Goal: Navigation & Orientation: Find specific page/section

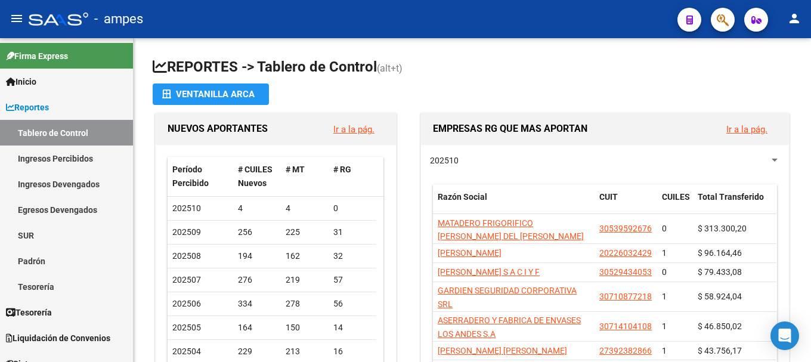
click at [798, 23] on mat-icon "person" at bounding box center [794, 18] width 14 height 14
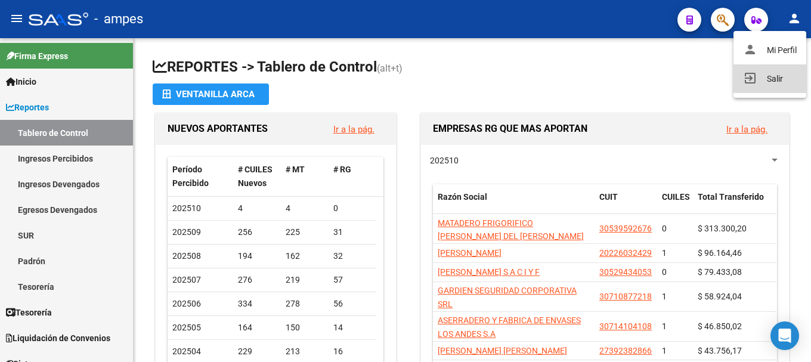
click at [773, 78] on button "exit_to_app Salir" at bounding box center [769, 78] width 73 height 29
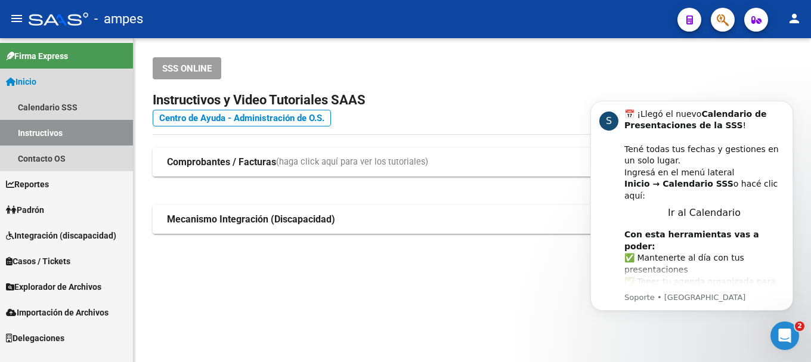
click at [75, 132] on link "Instructivos" at bounding box center [66, 133] width 133 height 26
click at [78, 114] on link "Calendario SSS" at bounding box center [66, 107] width 133 height 26
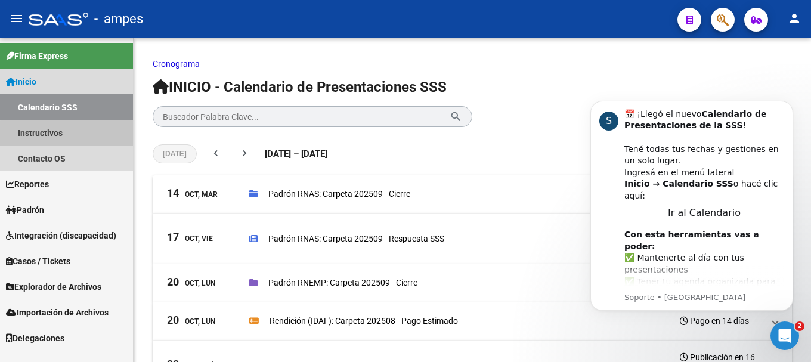
click at [76, 134] on link "Instructivos" at bounding box center [66, 133] width 133 height 26
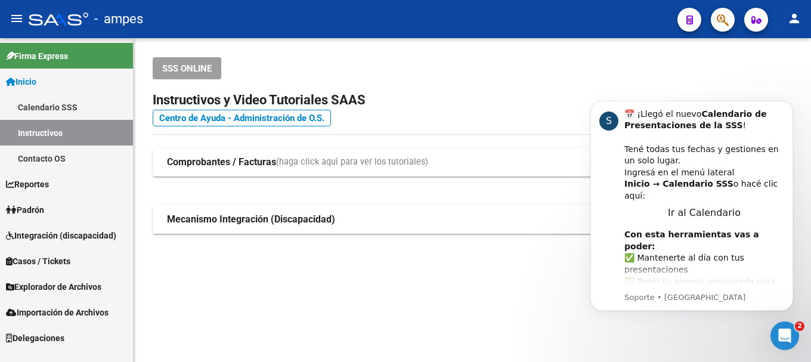
click at [69, 156] on link "Contacto OS" at bounding box center [66, 158] width 133 height 26
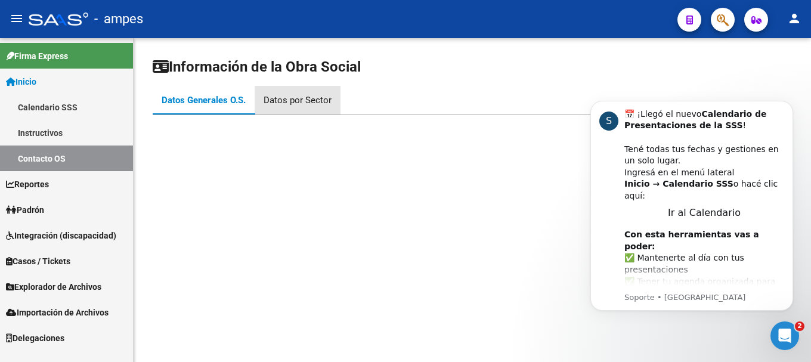
click at [323, 101] on div "Datos por Sector" at bounding box center [298, 100] width 68 height 13
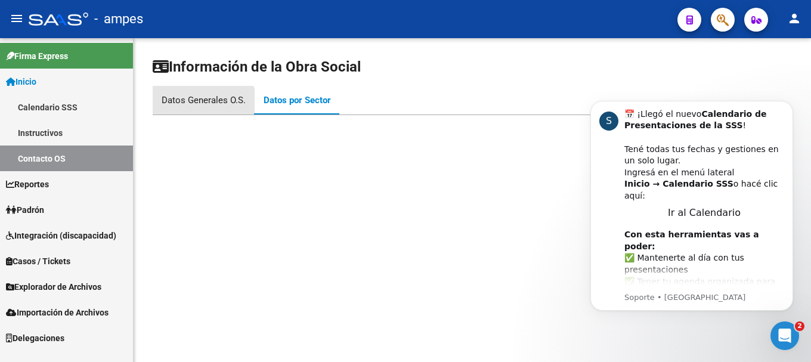
click at [172, 113] on div "Datos Generales O.S." at bounding box center [204, 100] width 102 height 29
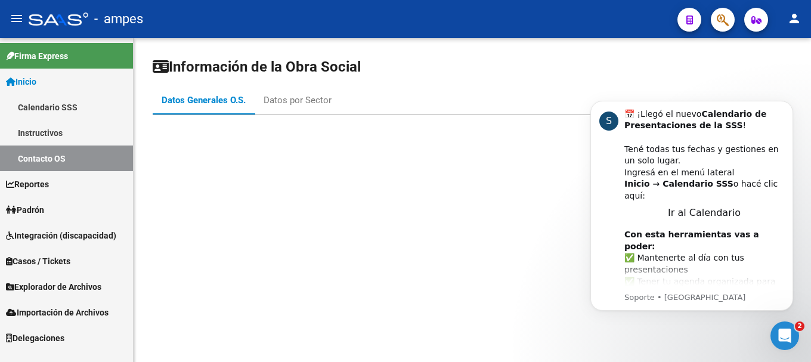
click at [104, 128] on link "Instructivos" at bounding box center [66, 133] width 133 height 26
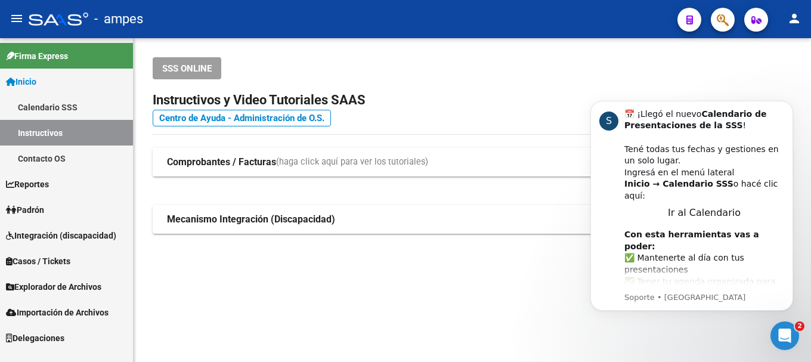
click at [58, 202] on link "Padrón" at bounding box center [66, 210] width 133 height 26
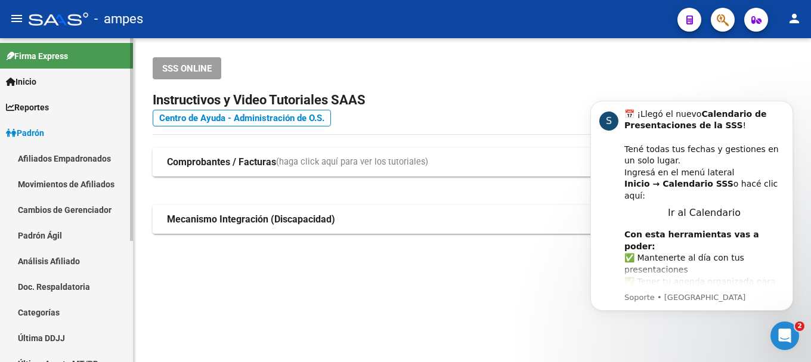
click at [80, 153] on link "Afiliados Empadronados" at bounding box center [66, 158] width 133 height 26
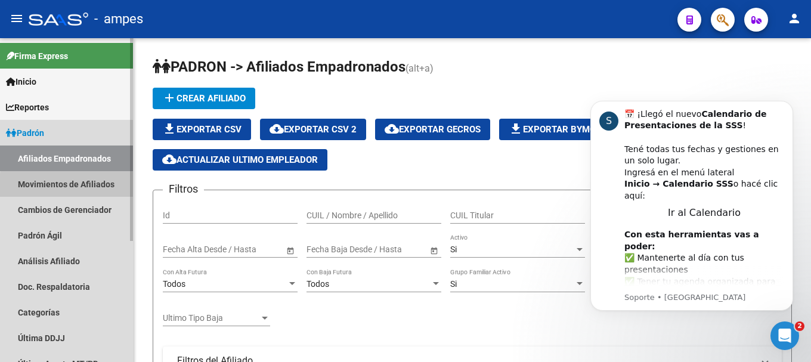
click at [89, 187] on link "Movimientos de Afiliados" at bounding box center [66, 184] width 133 height 26
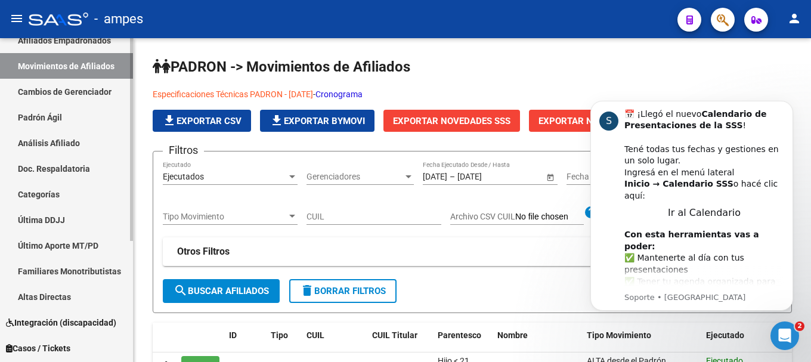
scroll to position [119, 0]
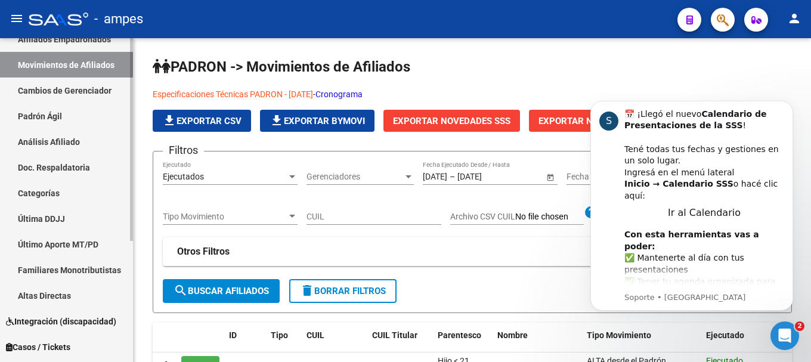
click at [105, 94] on link "Cambios de Gerenciador" at bounding box center [66, 91] width 133 height 26
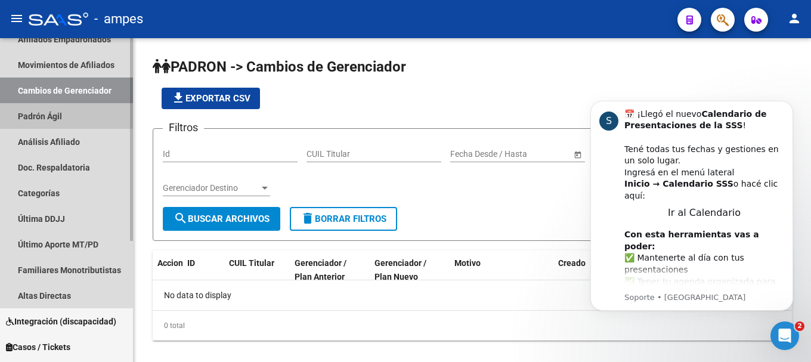
click at [91, 126] on link "Padrón Ágil" at bounding box center [66, 116] width 133 height 26
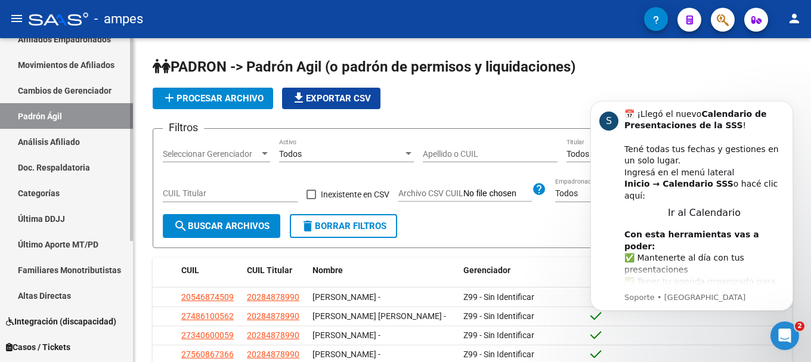
click at [23, 139] on link "Análisis Afiliado" at bounding box center [66, 142] width 133 height 26
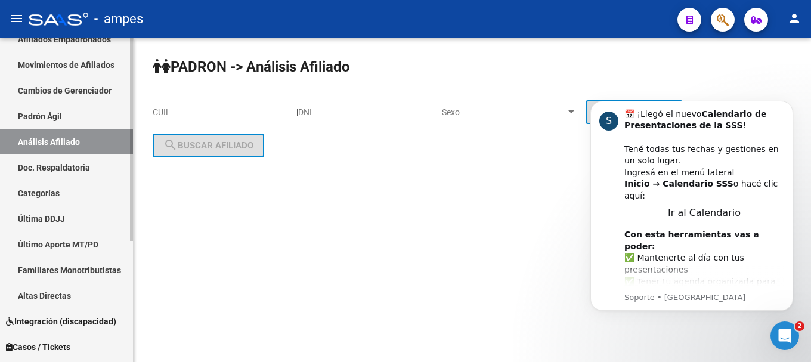
click at [43, 176] on link "Doc. Respaldatoria" at bounding box center [66, 167] width 133 height 26
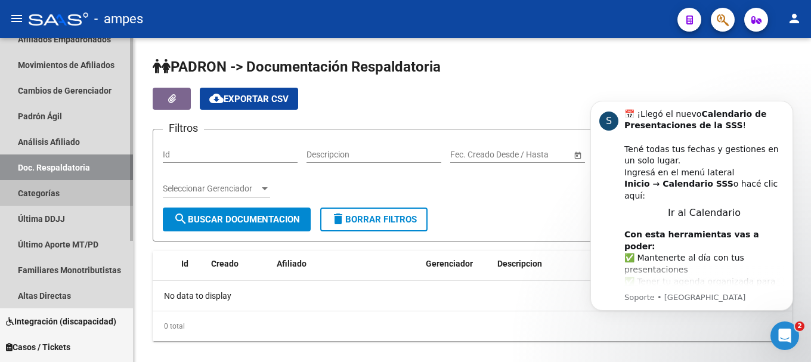
click at [67, 202] on link "Categorías" at bounding box center [66, 193] width 133 height 26
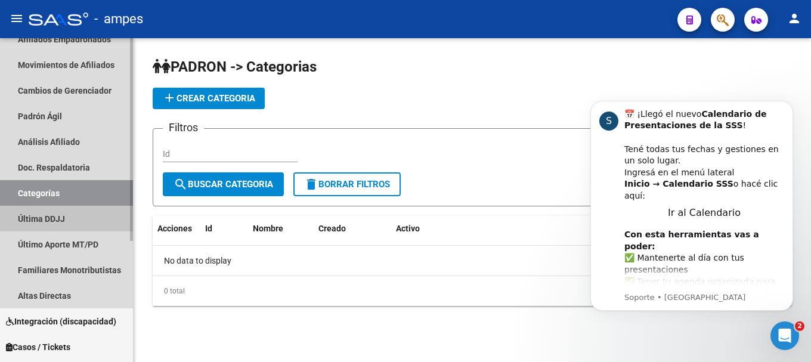
click at [61, 221] on link "Última DDJJ" at bounding box center [66, 219] width 133 height 26
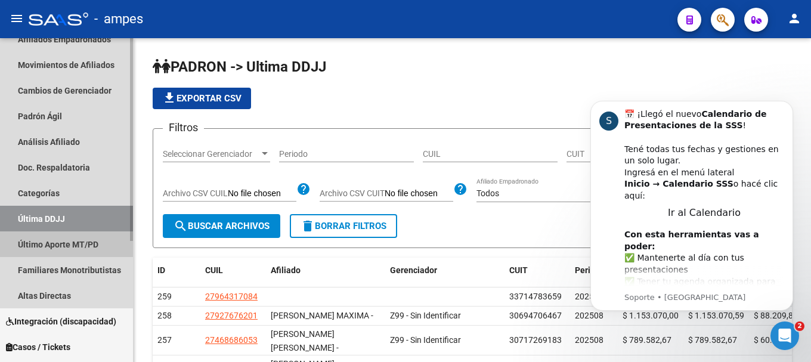
click at [65, 240] on link "Último Aporte MT/PD" at bounding box center [66, 244] width 133 height 26
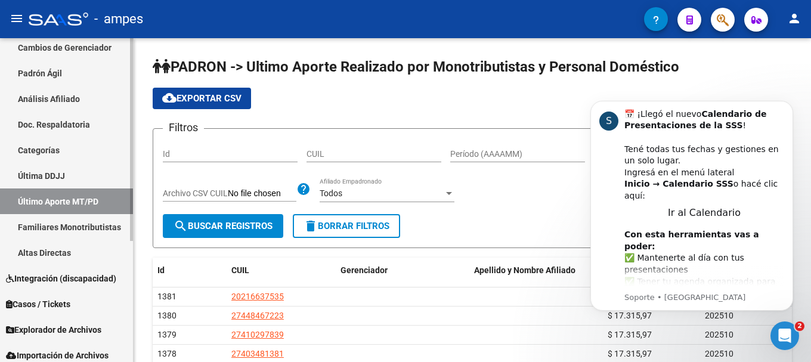
scroll to position [194, 0]
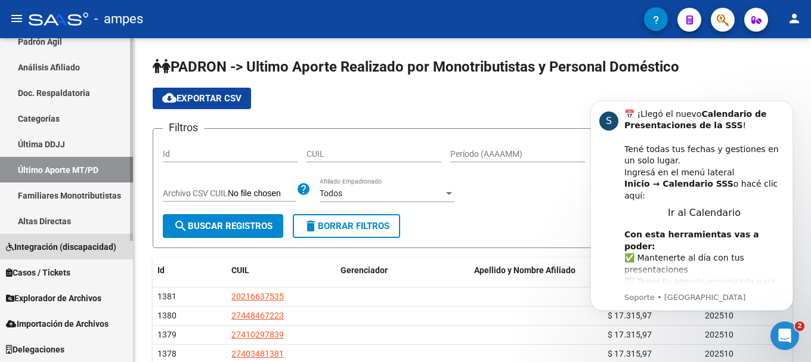
click at [58, 252] on span "Integración (discapacidad)" at bounding box center [61, 246] width 110 height 13
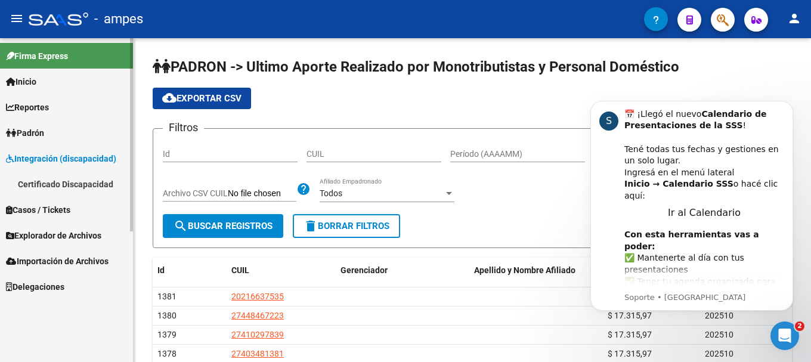
scroll to position [0, 0]
click at [69, 240] on span "Explorador de Archivos" at bounding box center [53, 235] width 95 height 13
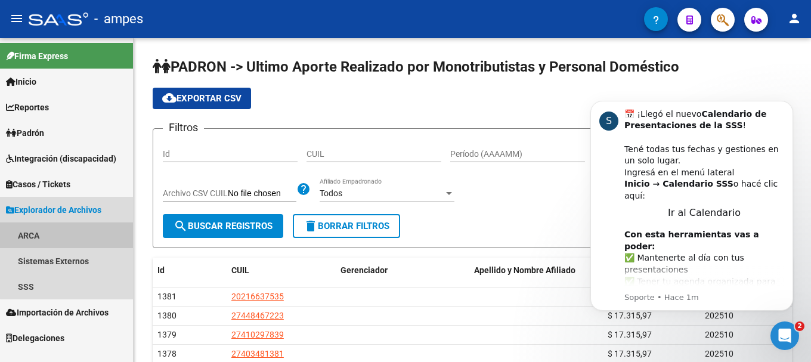
click at [70, 237] on link "ARCA" at bounding box center [66, 235] width 133 height 26
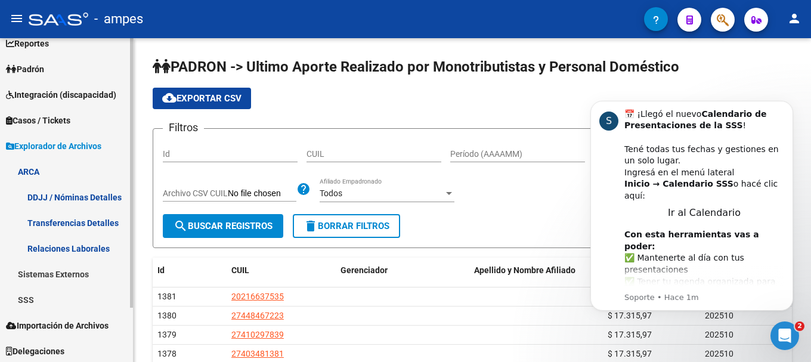
scroll to position [66, 0]
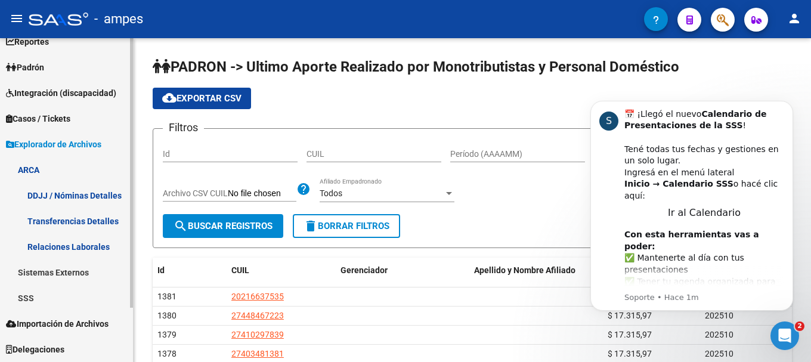
click at [95, 199] on link "DDJJ / Nóminas Detalles" at bounding box center [66, 195] width 133 height 26
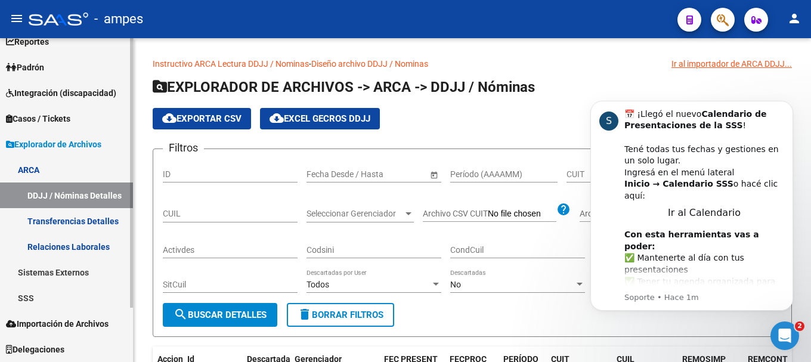
click at [55, 225] on link "Transferencias Detalles" at bounding box center [66, 221] width 133 height 26
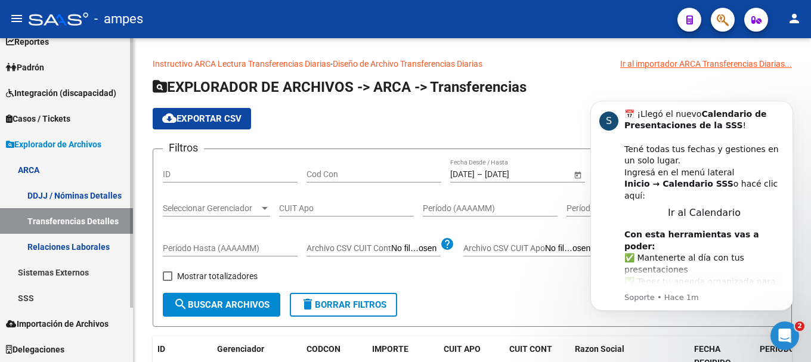
click at [56, 244] on link "Relaciones Laborales" at bounding box center [66, 247] width 133 height 26
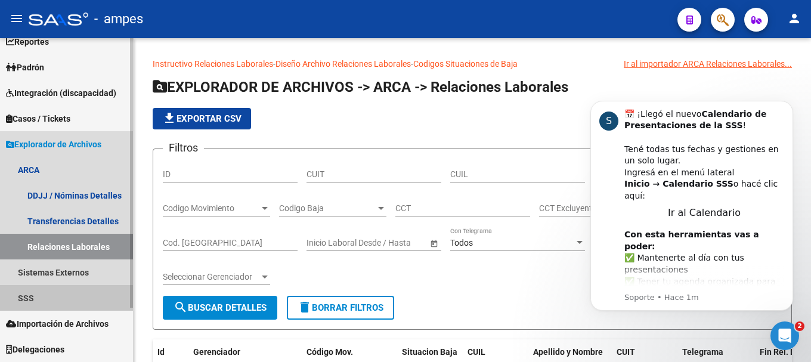
click at [39, 293] on link "SSS" at bounding box center [66, 298] width 133 height 26
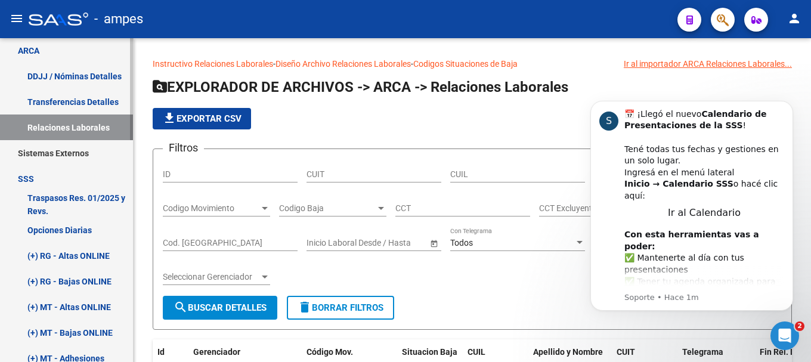
click at [59, 182] on link "SSS" at bounding box center [66, 179] width 133 height 26
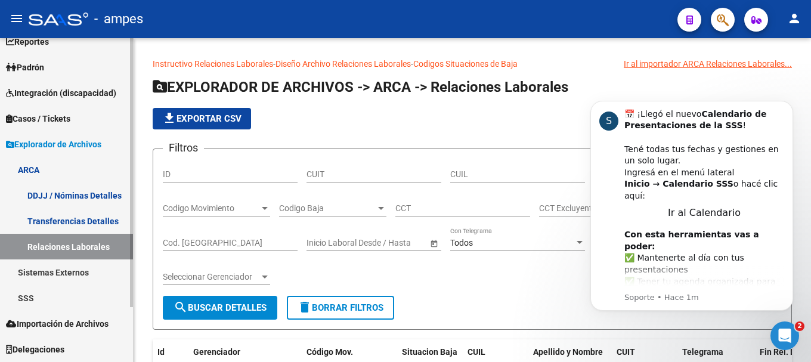
scroll to position [66, 0]
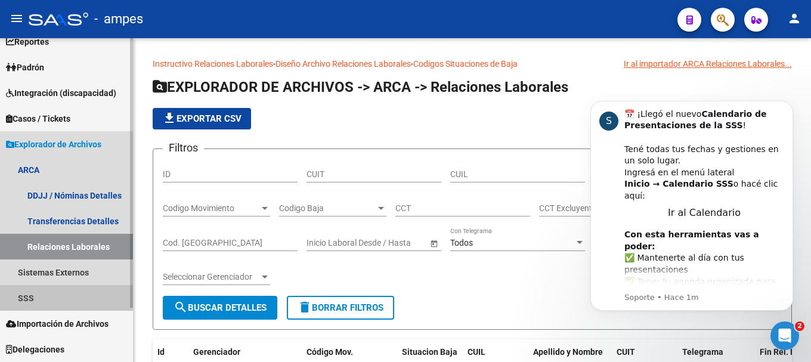
click at [36, 299] on link "SSS" at bounding box center [66, 298] width 133 height 26
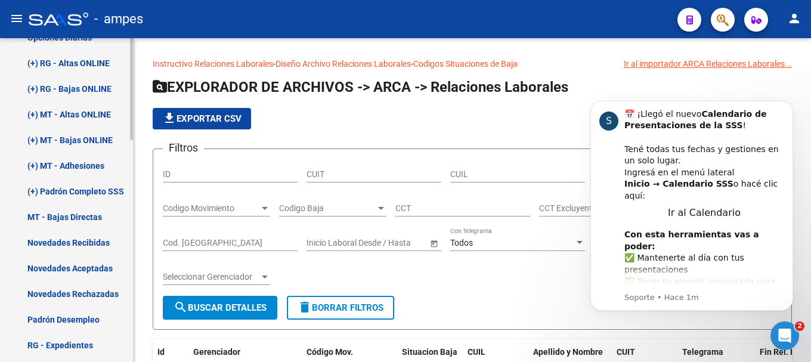
scroll to position [388, 0]
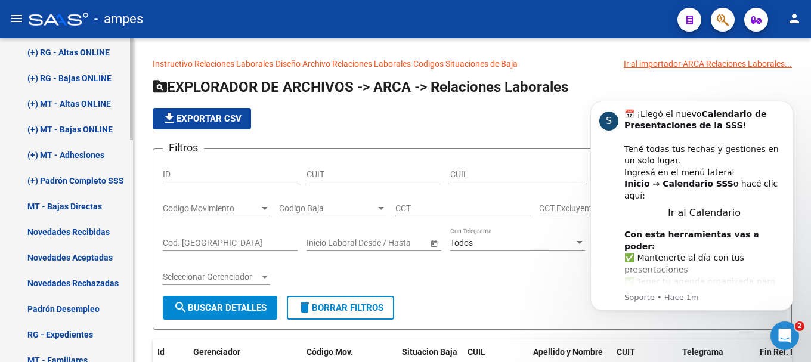
click at [101, 59] on link "(+) RG - Altas ONLINE" at bounding box center [66, 52] width 133 height 26
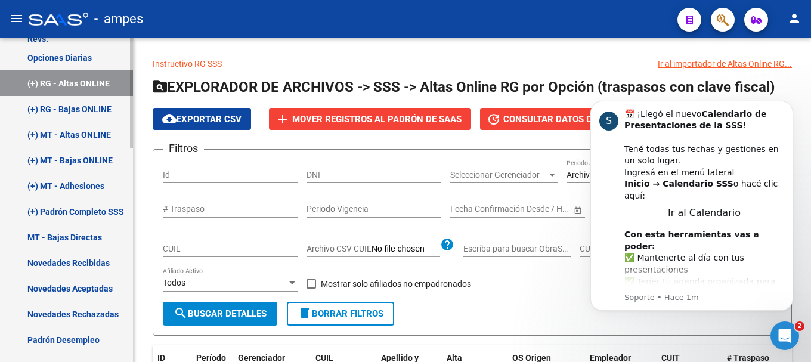
scroll to position [269, 0]
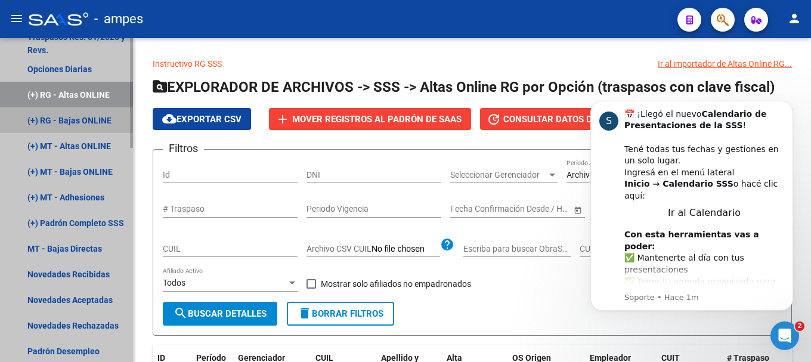
click at [81, 128] on link "(+) RG - Bajas ONLINE" at bounding box center [66, 120] width 133 height 26
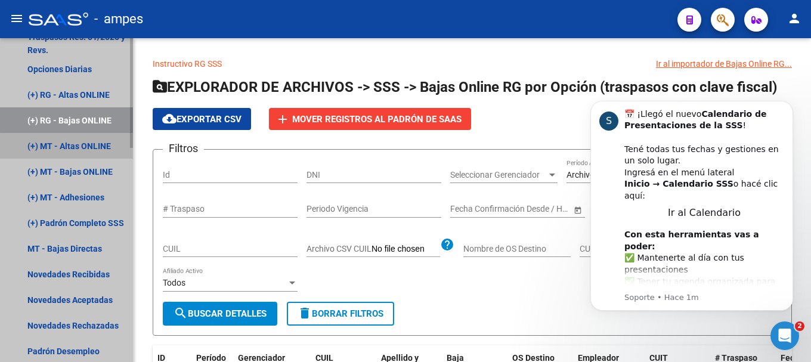
click at [75, 150] on link "(+) MT - Altas ONLINE" at bounding box center [66, 146] width 133 height 26
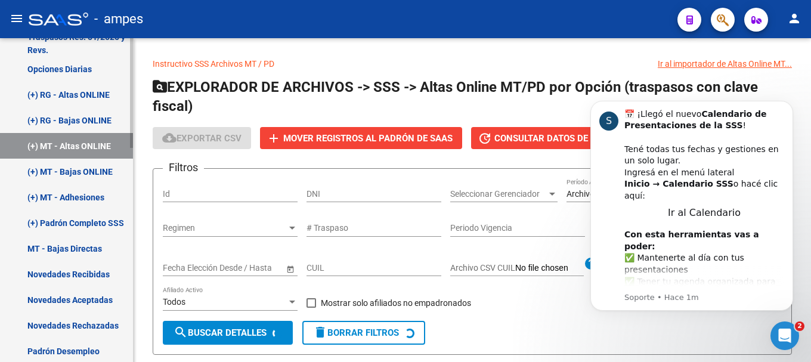
click at [63, 169] on link "(+) MT - Bajas ONLINE" at bounding box center [66, 172] width 133 height 26
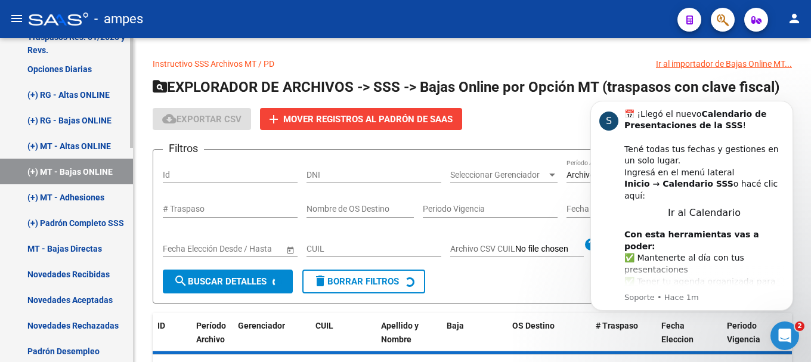
click at [64, 193] on link "(+) MT - Adhesiones" at bounding box center [66, 197] width 133 height 26
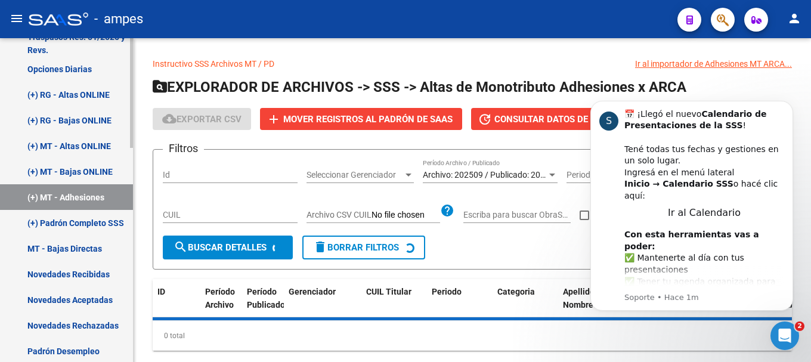
click at [59, 213] on link "(+) Padrón Completo SSS" at bounding box center [66, 223] width 133 height 26
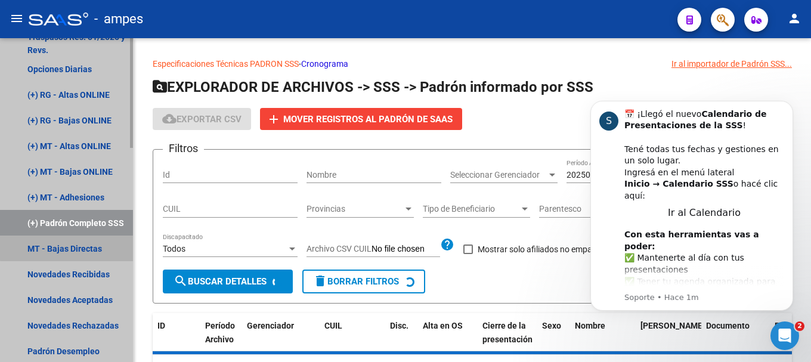
click at [77, 247] on link "MT - Bajas Directas" at bounding box center [66, 249] width 133 height 26
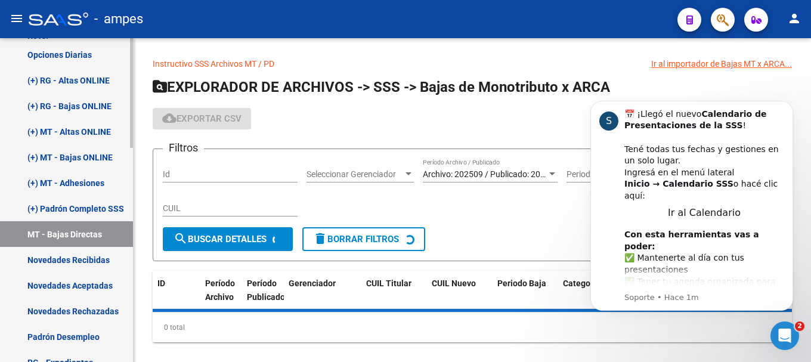
scroll to position [329, 0]
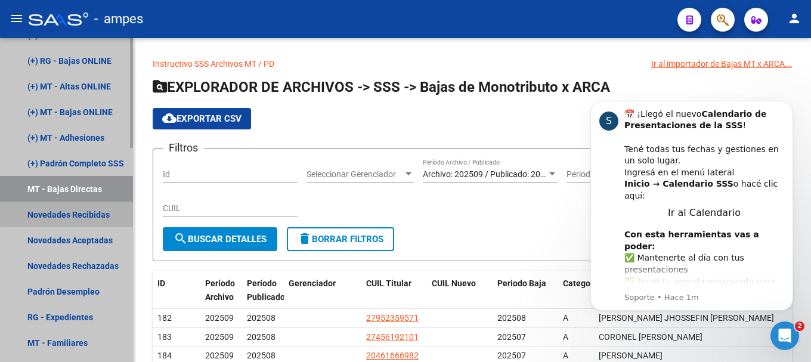
click at [88, 212] on link "Novedades Recibidas" at bounding box center [66, 215] width 133 height 26
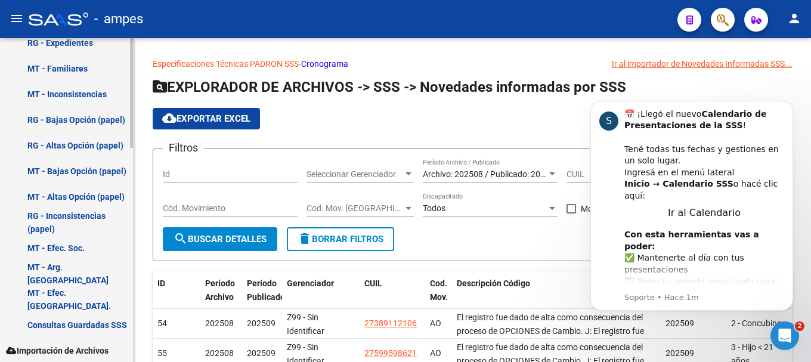
scroll to position [630, 0]
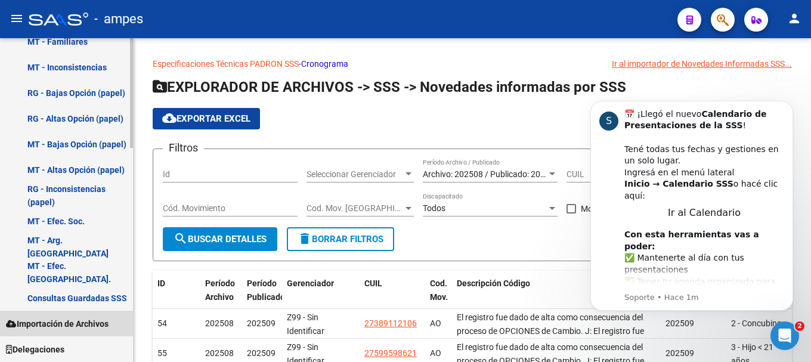
click at [82, 323] on span "Importación de Archivos" at bounding box center [57, 323] width 103 height 13
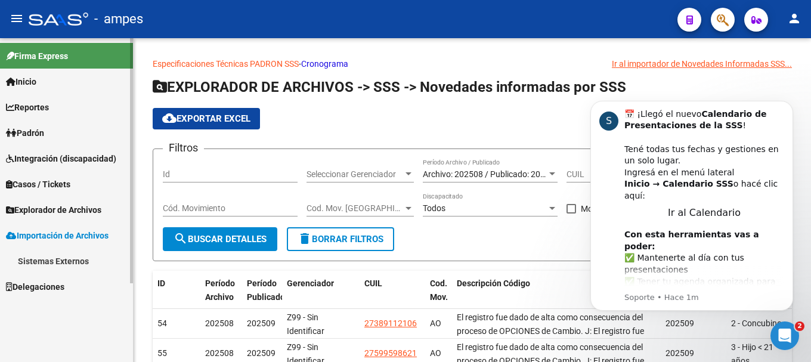
scroll to position [0, 0]
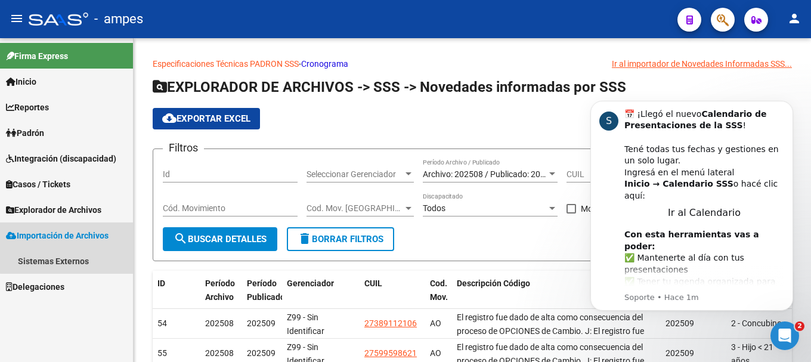
click at [79, 232] on span "Importación de Archivos" at bounding box center [57, 235] width 103 height 13
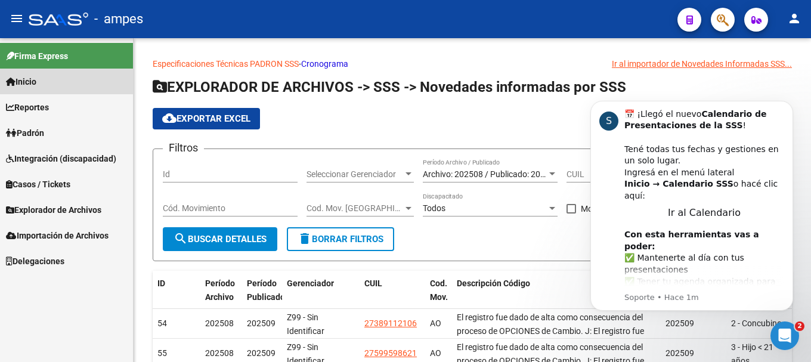
click at [75, 82] on link "Inicio" at bounding box center [66, 82] width 133 height 26
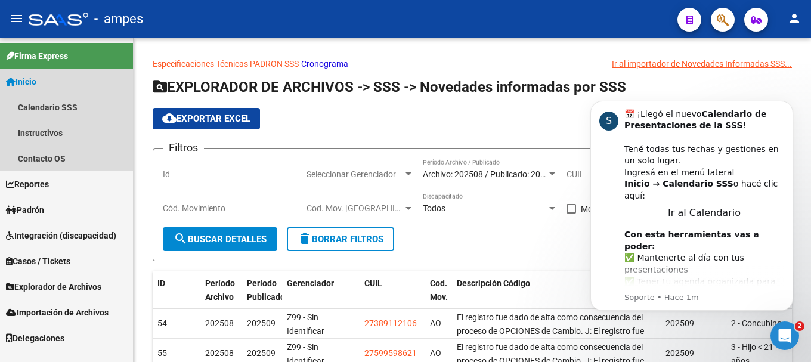
click at [66, 82] on link "Inicio" at bounding box center [66, 82] width 133 height 26
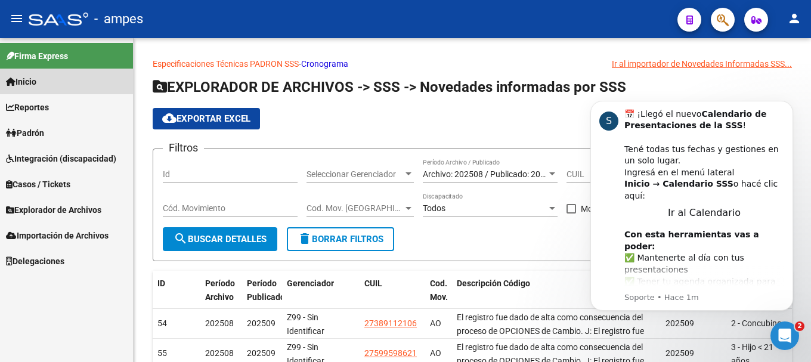
click at [46, 81] on link "Inicio" at bounding box center [66, 82] width 133 height 26
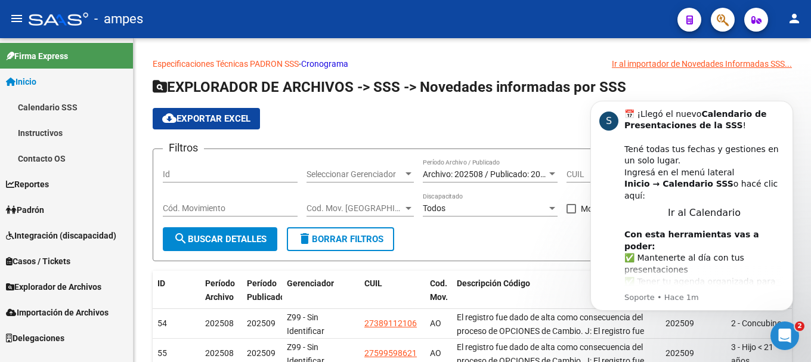
click at [58, 126] on link "Instructivos" at bounding box center [66, 133] width 133 height 26
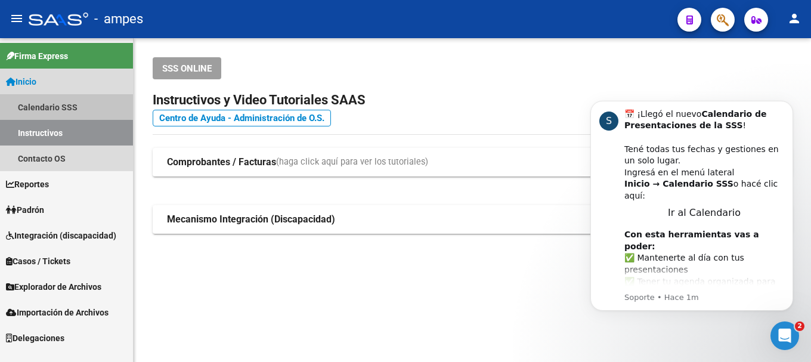
click at [108, 109] on link "Calendario SSS" at bounding box center [66, 107] width 133 height 26
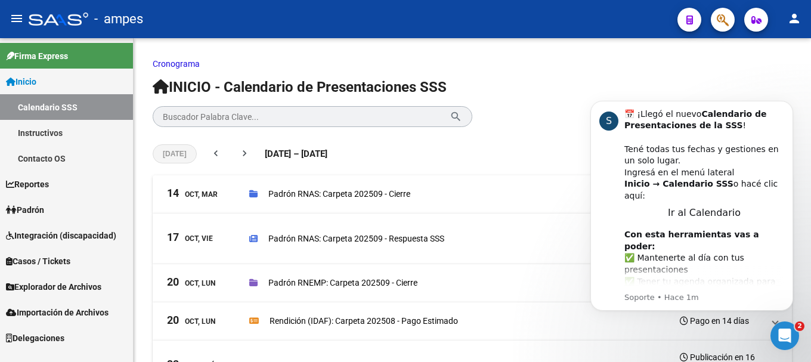
click at [88, 89] on link "Inicio" at bounding box center [66, 82] width 133 height 26
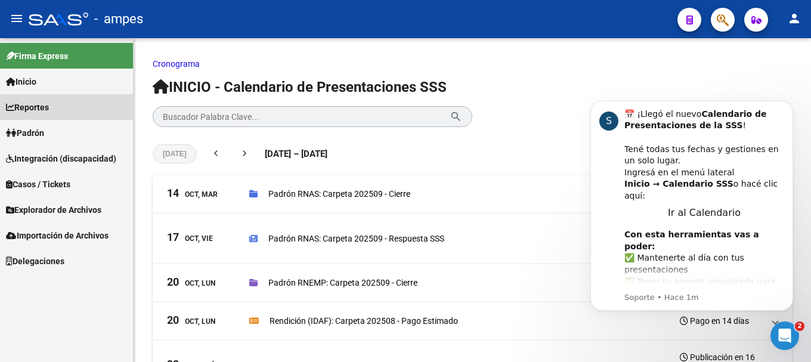
click at [48, 108] on span "Reportes" at bounding box center [27, 107] width 43 height 13
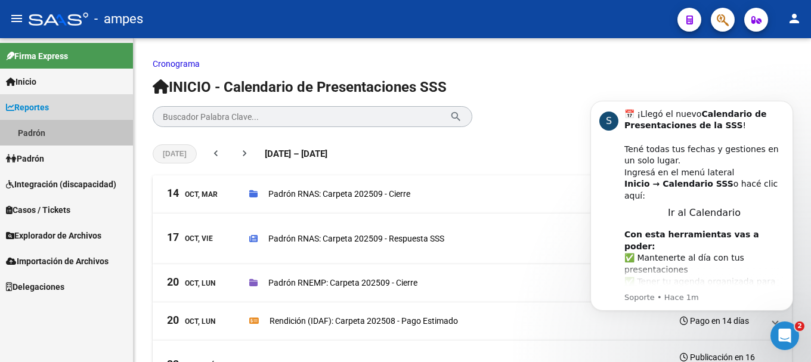
click at [46, 123] on link "Padrón" at bounding box center [66, 133] width 133 height 26
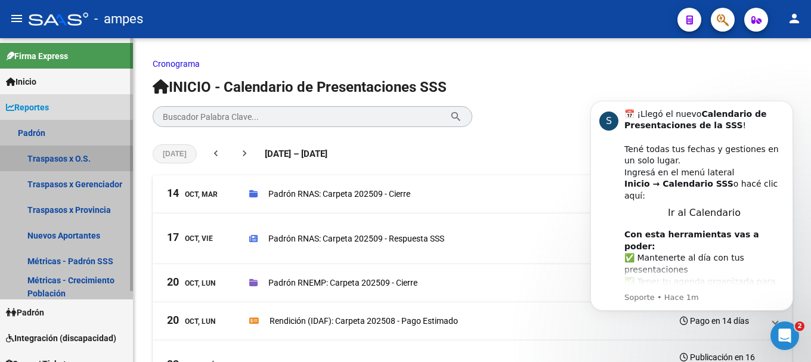
click at [49, 158] on link "Traspasos x O.S." at bounding box center [66, 158] width 133 height 26
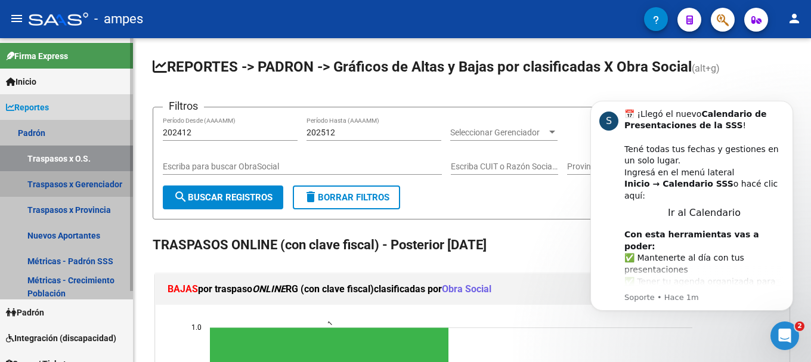
click at [45, 177] on link "Traspasos x Gerenciador" at bounding box center [66, 184] width 133 height 26
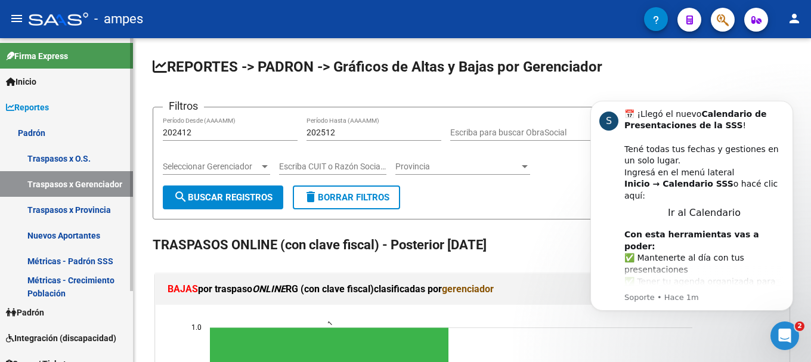
click at [42, 200] on link "Traspasos x Provincia" at bounding box center [66, 210] width 133 height 26
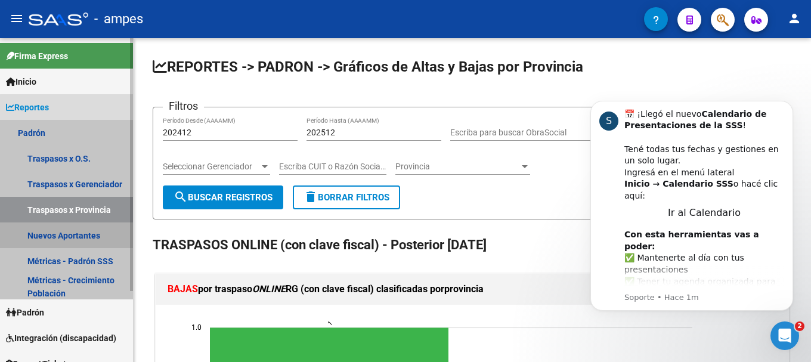
click at [92, 227] on link "Nuevos Aportantes" at bounding box center [66, 235] width 133 height 26
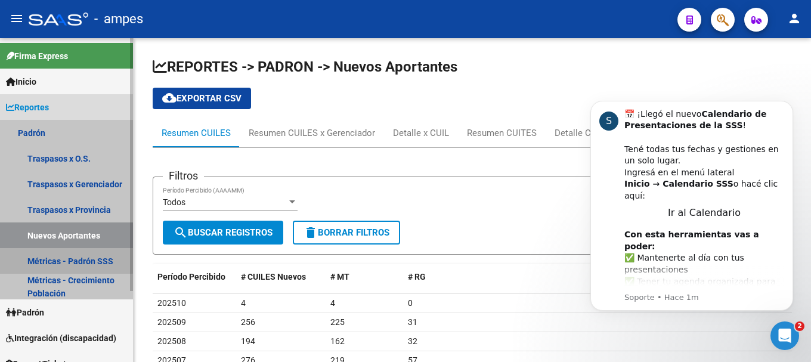
click at [66, 258] on link "Métricas - Padrón SSS" at bounding box center [66, 261] width 133 height 26
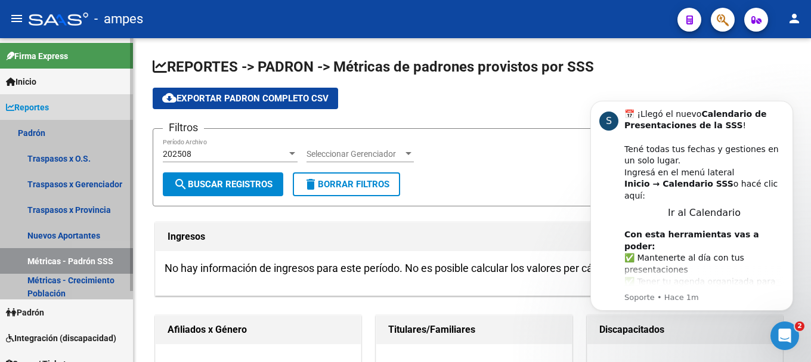
click at [102, 271] on link "Métricas - Padrón SSS" at bounding box center [66, 261] width 133 height 26
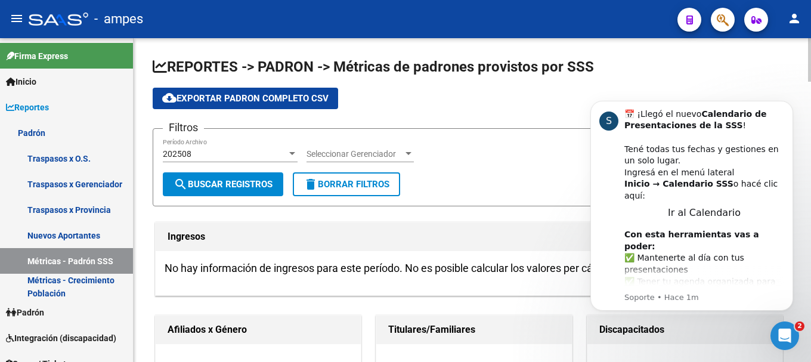
click at [363, 157] on span "Seleccionar Gerenciador" at bounding box center [355, 154] width 97 height 10
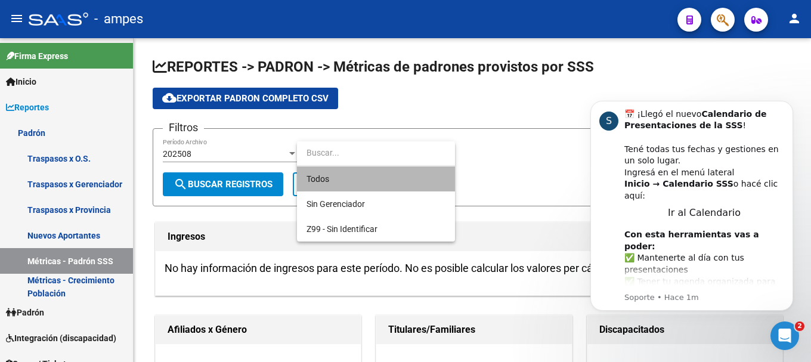
click at [342, 179] on span "Todos" at bounding box center [376, 178] width 139 height 25
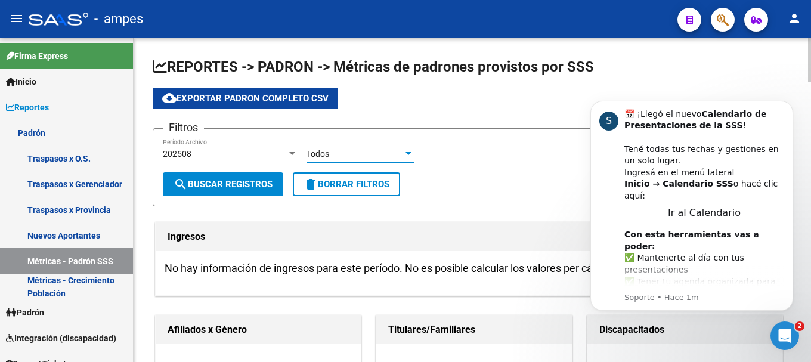
click at [237, 192] on button "search Buscar Registros" at bounding box center [223, 184] width 120 height 24
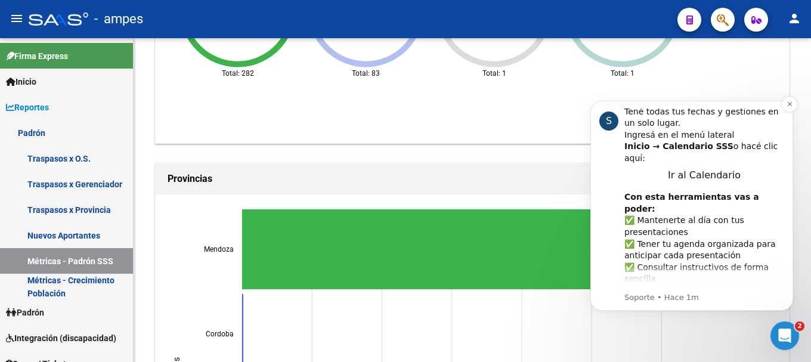
scroll to position [58, 0]
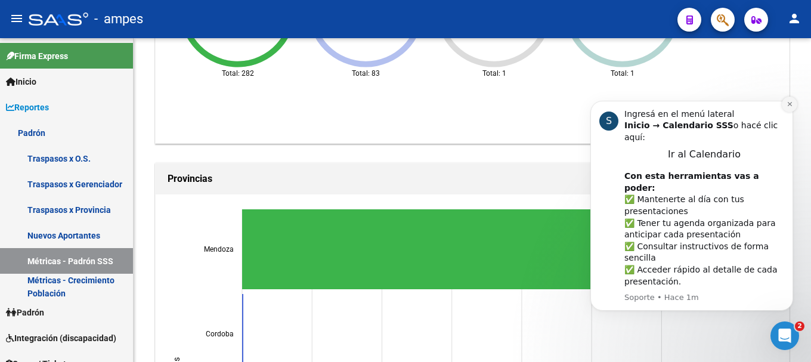
click at [785, 107] on button "Dismiss notification" at bounding box center [790, 105] width 16 height 16
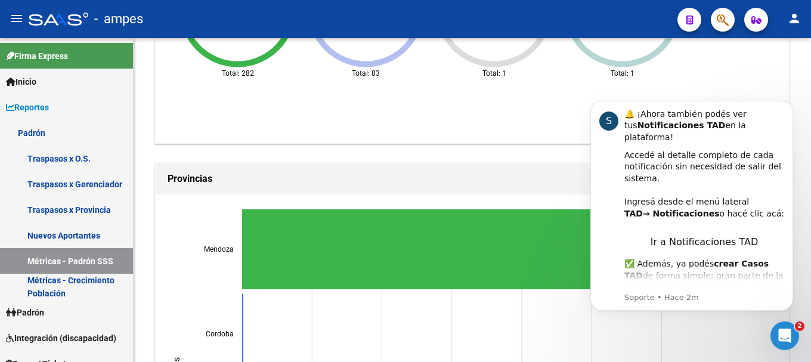
click at [735, 329] on body "S 🔔 ¡Ahora también podés ver tus Notificaciones TAD en la plataforma! Accedé al…" at bounding box center [691, 221] width 229 height 261
click at [785, 110] on button "Dismiss notification" at bounding box center [790, 105] width 16 height 16
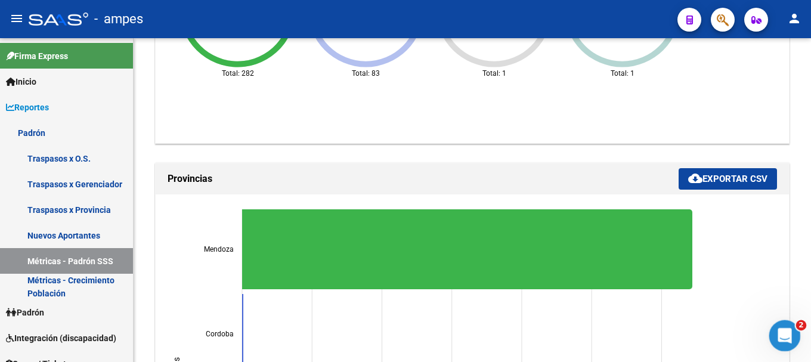
click at [783, 341] on icon "Abrir Intercom Messenger" at bounding box center [783, 334] width 20 height 20
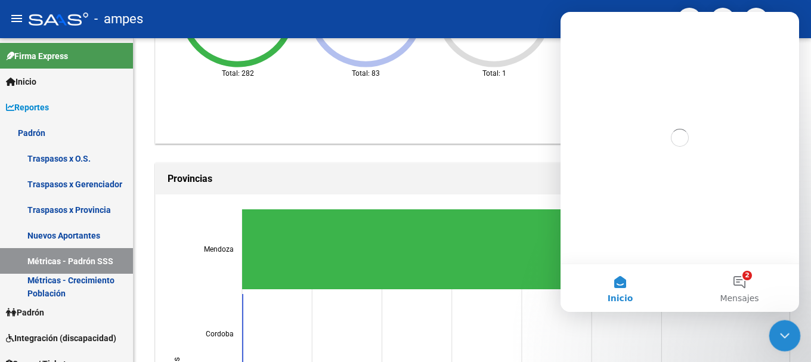
scroll to position [0, 0]
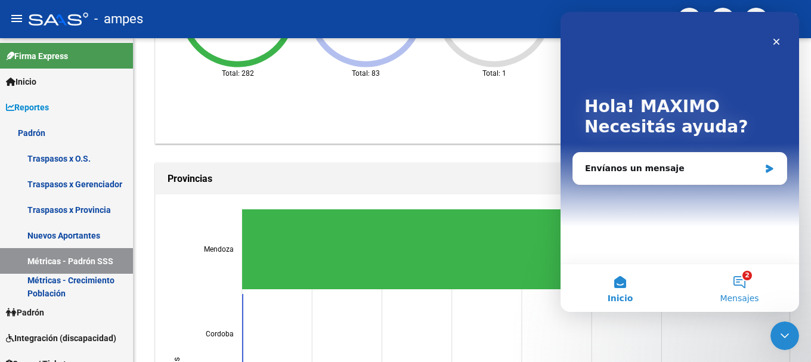
click at [750, 284] on button "2 Mensajes" at bounding box center [739, 288] width 119 height 48
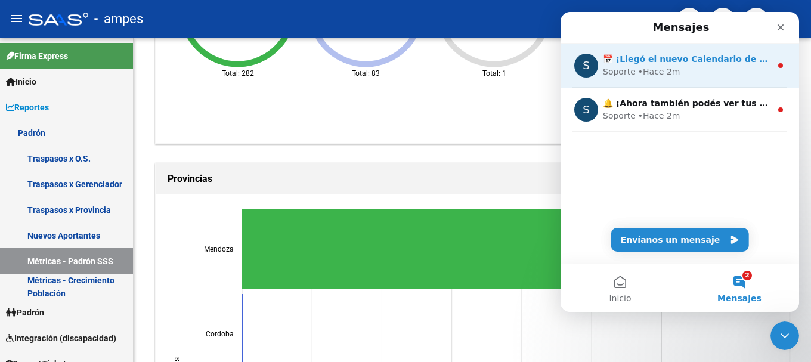
click at [731, 78] on div "Soporte • Hace 2m" at bounding box center [687, 72] width 168 height 13
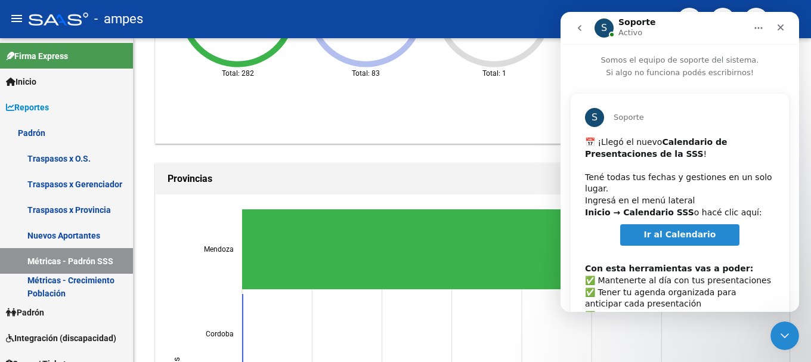
scroll to position [107, 0]
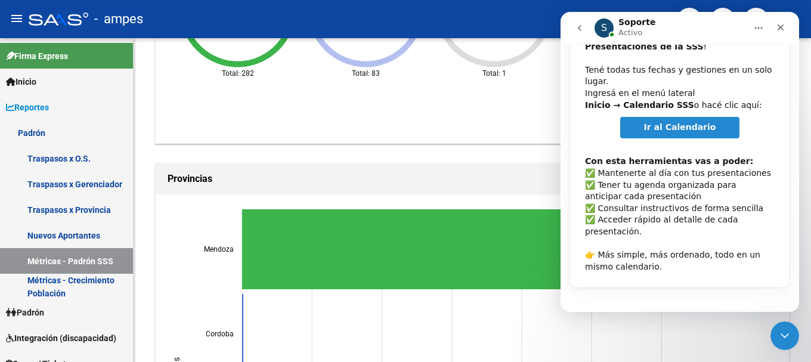
click at [582, 30] on icon "go back" at bounding box center [580, 28] width 10 height 10
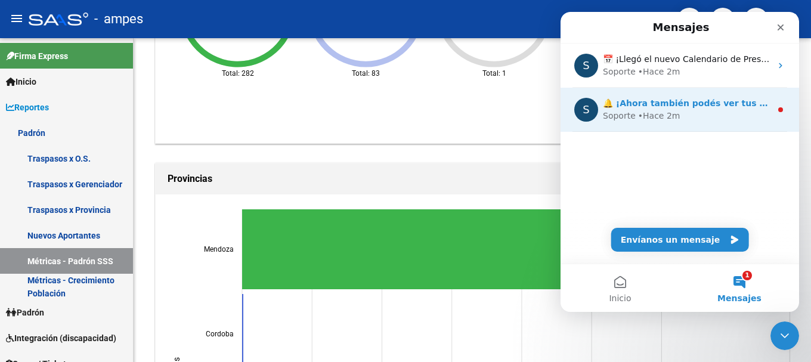
scroll to position [0, 0]
click at [638, 112] on div "• Hace 2m" at bounding box center [659, 116] width 42 height 13
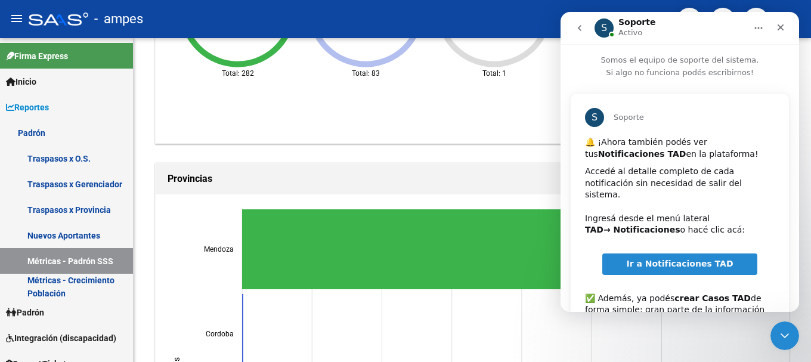
scroll to position [123, 0]
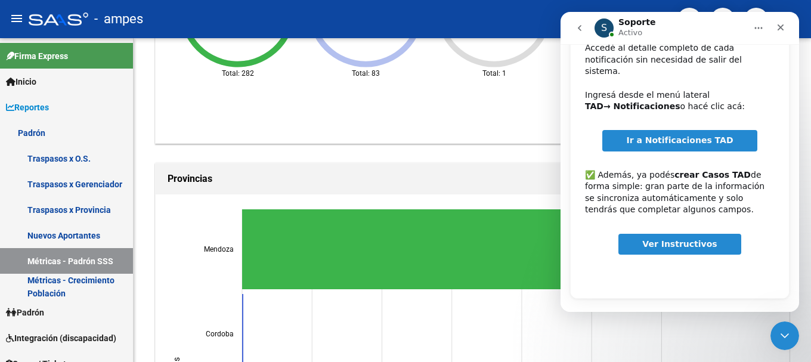
click at [581, 32] on icon "go back" at bounding box center [580, 28] width 10 height 10
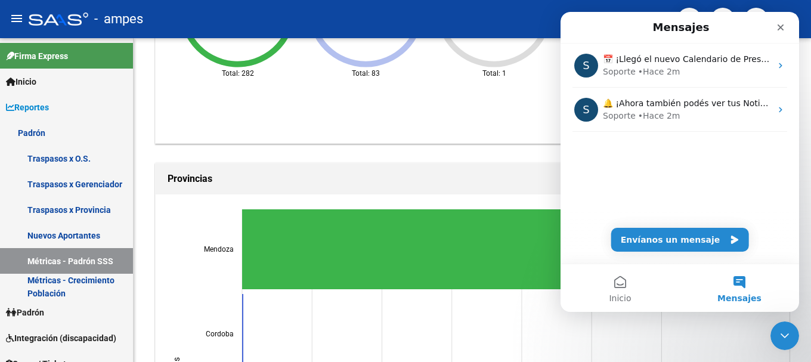
scroll to position [0, 0]
click at [451, 159] on div "REPORTES -> PADRON -> Métricas de padrones provistos por SSS cloud_download Exp…" at bounding box center [472, 283] width 639 height 2360
click at [778, 24] on icon "Cerrar" at bounding box center [781, 28] width 10 height 10
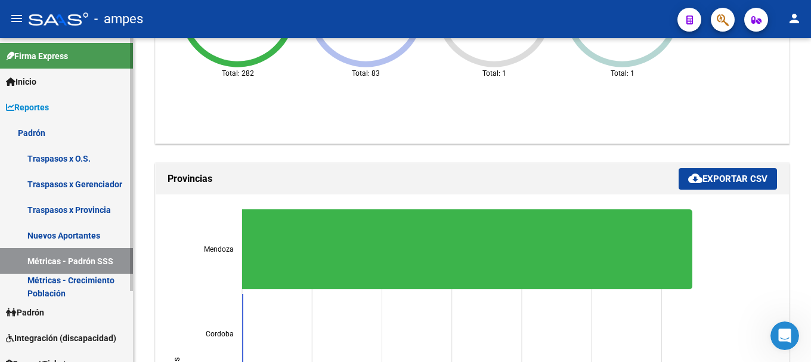
click at [73, 103] on link "Reportes" at bounding box center [66, 107] width 133 height 26
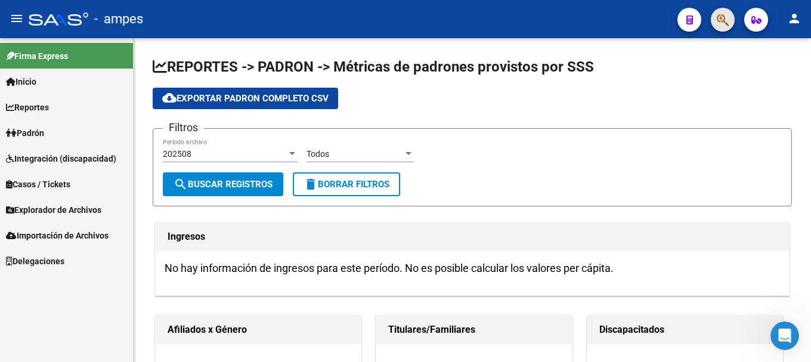
click at [730, 26] on button "button" at bounding box center [723, 20] width 24 height 24
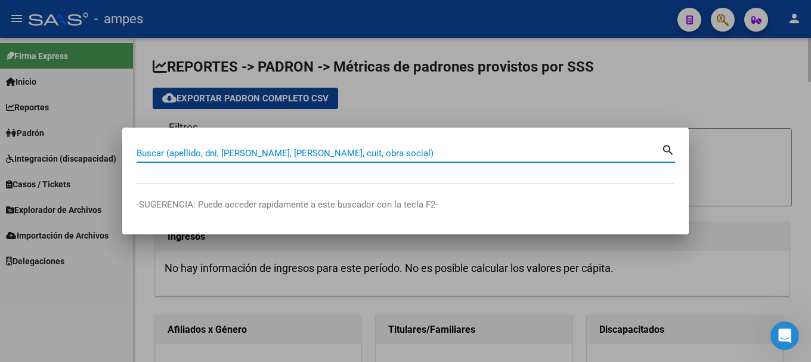
click at [715, 58] on div at bounding box center [405, 181] width 811 height 362
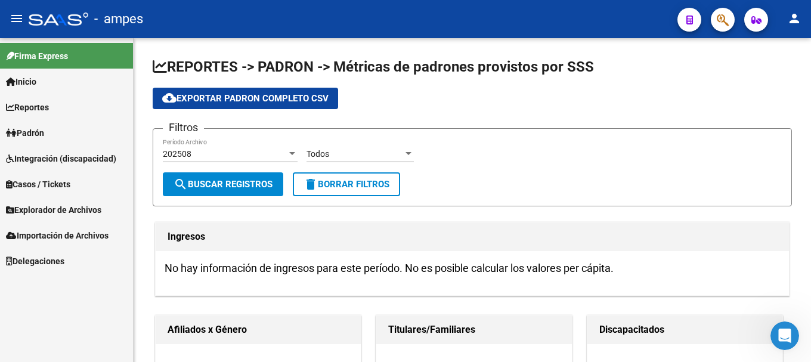
click at [684, 26] on button "button" at bounding box center [689, 20] width 24 height 24
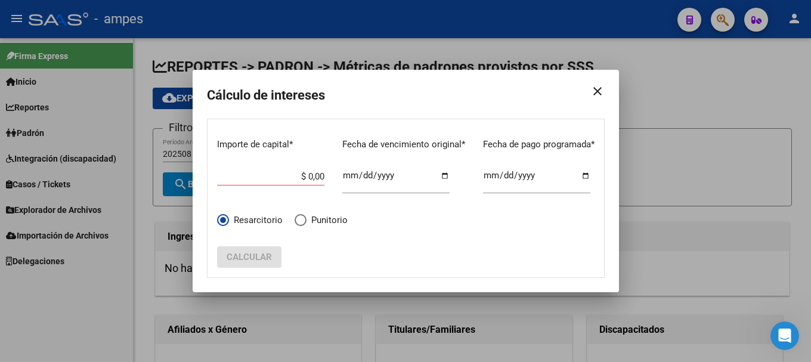
click at [682, 68] on div at bounding box center [405, 181] width 811 height 362
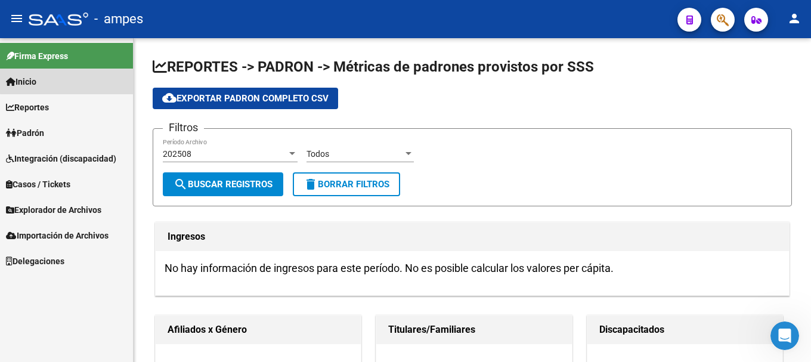
click at [79, 77] on link "Inicio" at bounding box center [66, 82] width 133 height 26
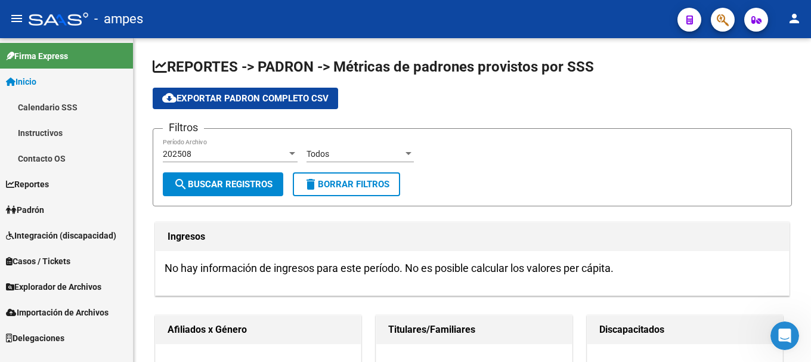
click at [76, 88] on link "Inicio" at bounding box center [66, 82] width 133 height 26
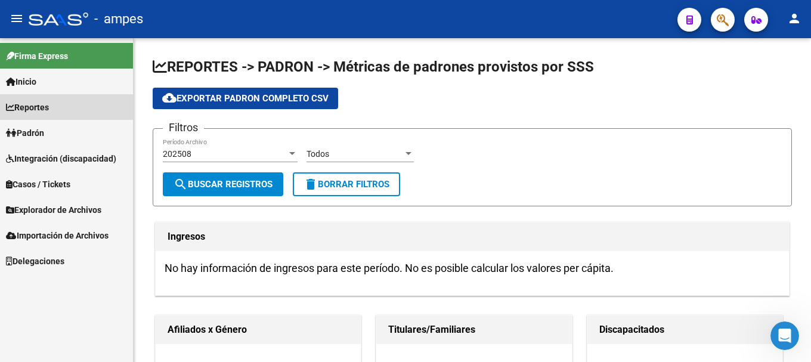
click at [62, 116] on link "Reportes" at bounding box center [66, 107] width 133 height 26
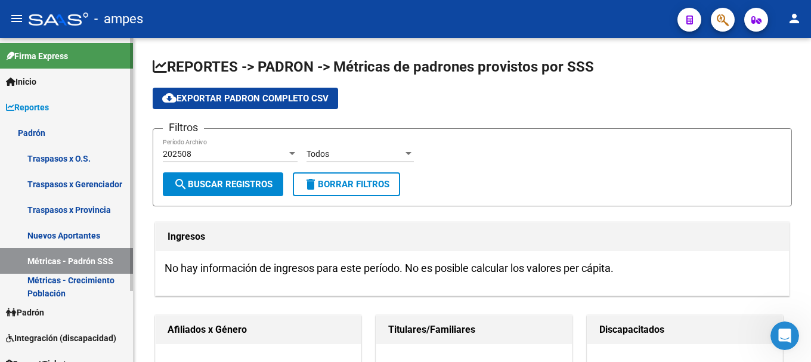
click at [76, 156] on link "Traspasos x O.S." at bounding box center [66, 158] width 133 height 26
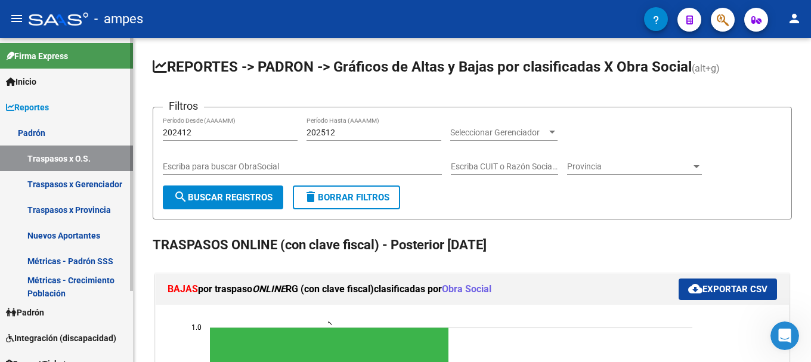
click at [58, 73] on link "Inicio" at bounding box center [66, 82] width 133 height 26
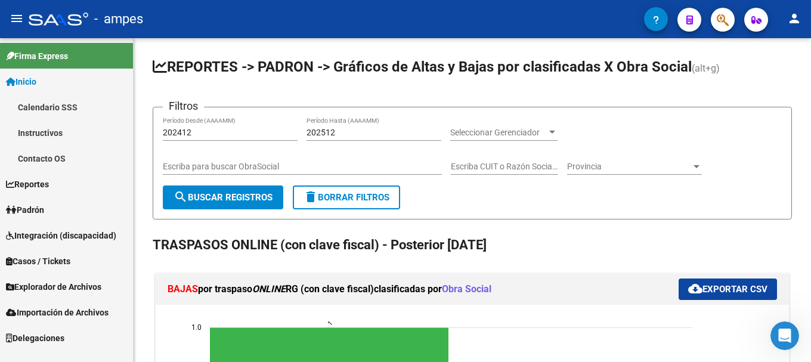
click at [57, 120] on link "Instructivos" at bounding box center [66, 133] width 133 height 26
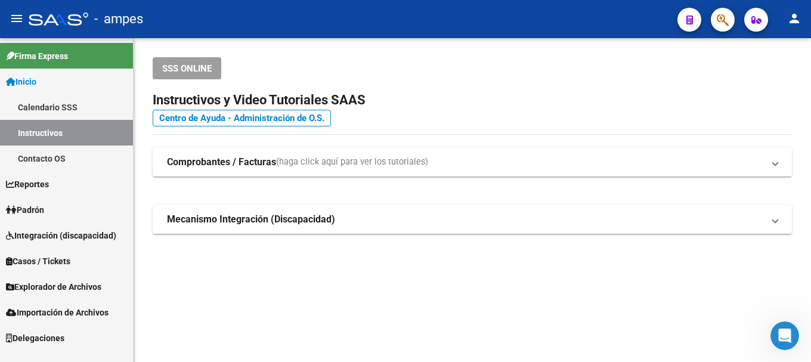
click at [46, 180] on span "Reportes" at bounding box center [27, 184] width 43 height 13
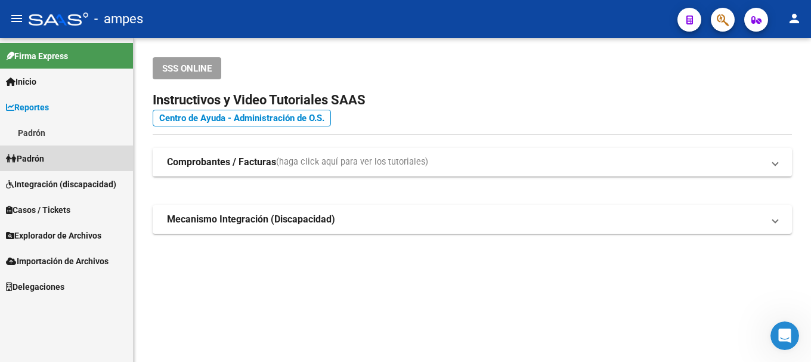
click at [62, 148] on link "Padrón" at bounding box center [66, 158] width 133 height 26
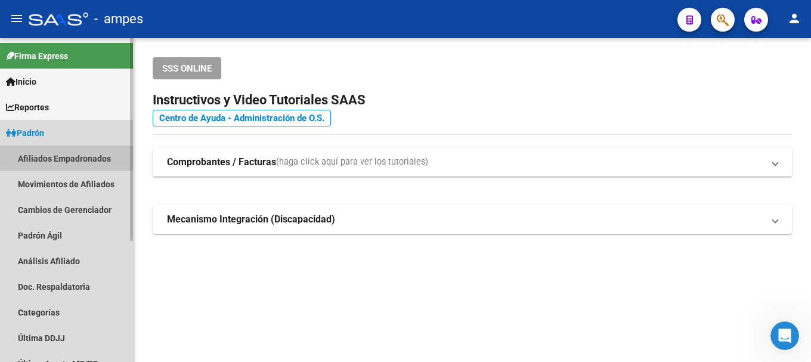
click at [64, 159] on link "Afiliados Empadronados" at bounding box center [66, 158] width 133 height 26
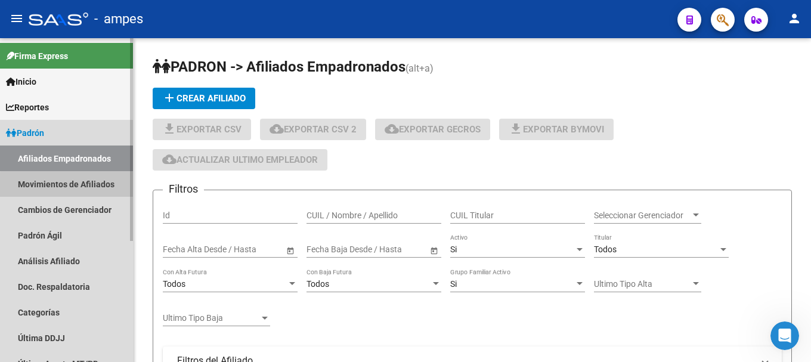
click at [67, 185] on link "Movimientos de Afiliados" at bounding box center [66, 184] width 133 height 26
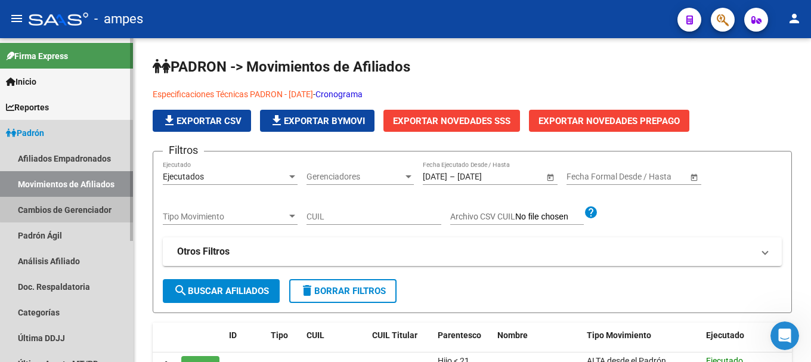
click at [72, 203] on link "Cambios de Gerenciador" at bounding box center [66, 210] width 133 height 26
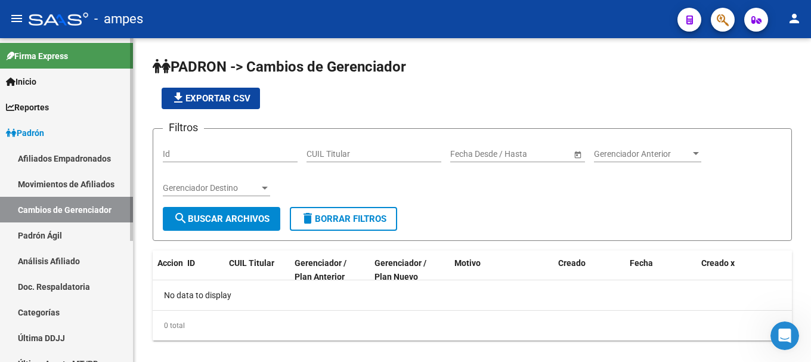
click at [43, 229] on link "Padrón Ágil" at bounding box center [66, 235] width 133 height 26
